Goal: Information Seeking & Learning: Find specific fact

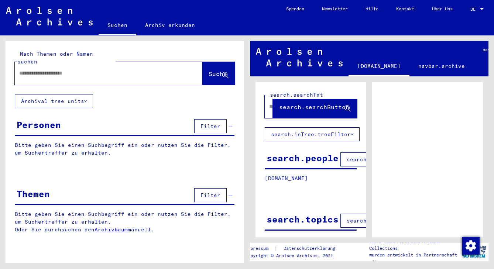
click at [109, 65] on div at bounding box center [100, 73] width 170 height 17
click at [97, 69] on input "text" at bounding box center [101, 73] width 165 height 8
click at [210, 70] on span "Suche" at bounding box center [218, 73] width 18 height 7
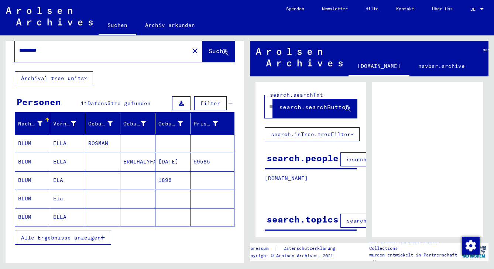
scroll to position [24, 0]
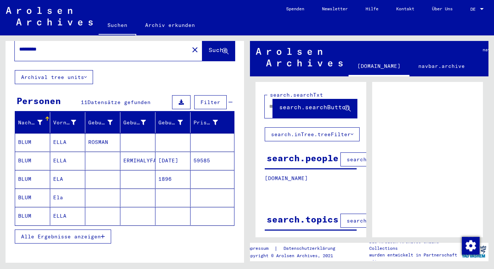
click at [89, 233] on span "Alle Ergebnisse anzeigen" at bounding box center [61, 236] width 80 height 7
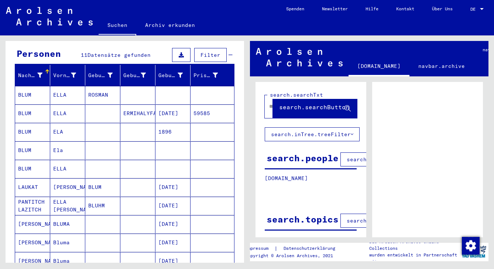
scroll to position [68, 0]
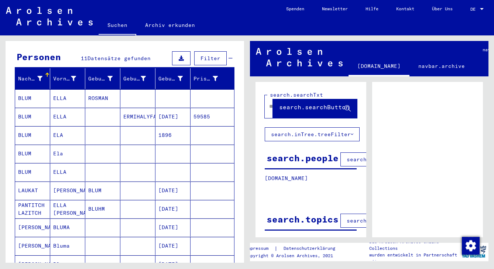
click at [50, 165] on mat-cell "ELLA" at bounding box center [67, 172] width 35 height 18
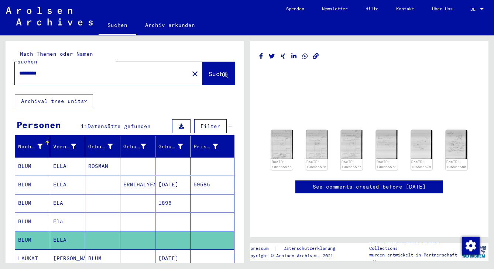
drag, startPoint x: 54, startPoint y: 68, endPoint x: 37, endPoint y: 67, distance: 17.0
click at [37, 69] on input "*********" at bounding box center [101, 73] width 165 height 8
click at [206, 62] on button "Suche" at bounding box center [218, 73] width 32 height 23
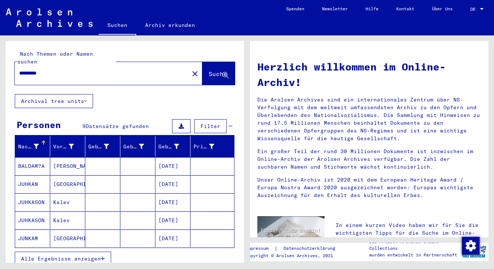
click at [81, 252] on button "Alle Ergebnisse anzeigen" at bounding box center [63, 259] width 96 height 14
drag, startPoint x: 36, startPoint y: 65, endPoint x: 65, endPoint y: 66, distance: 28.8
click at [65, 69] on input "*********" at bounding box center [99, 73] width 161 height 8
click at [209, 70] on span "Suche" at bounding box center [218, 73] width 18 height 7
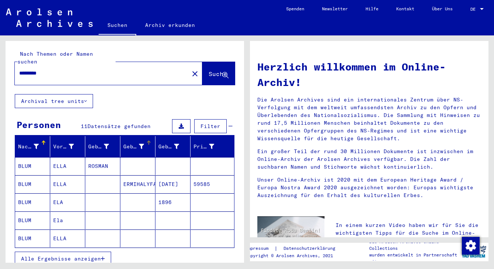
click at [139, 144] on icon at bounding box center [141, 146] width 5 height 5
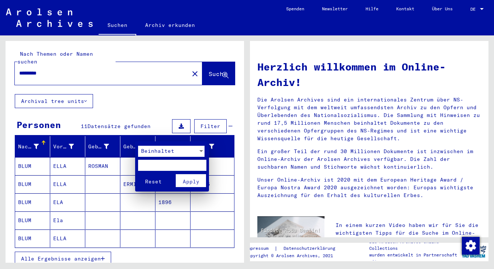
click at [172, 135] on div at bounding box center [247, 134] width 494 height 269
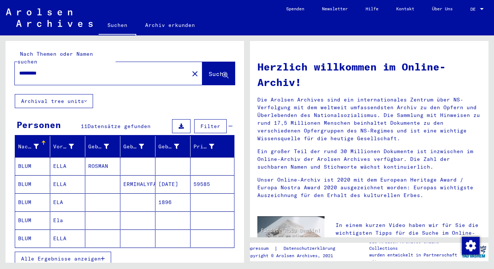
click at [62, 212] on mat-cell "Ela" at bounding box center [67, 221] width 35 height 18
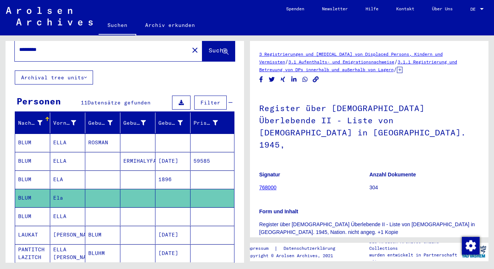
scroll to position [27, 0]
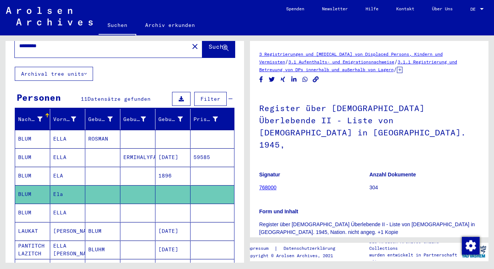
click at [76, 204] on mat-cell "ELLA" at bounding box center [67, 213] width 35 height 18
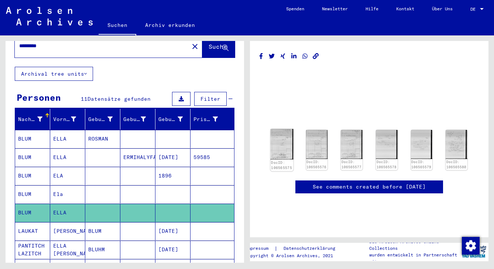
click at [287, 142] on img at bounding box center [282, 144] width 23 height 31
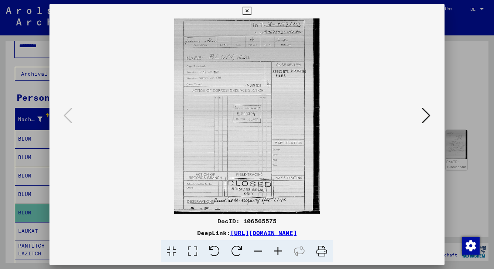
click at [251, 11] on icon at bounding box center [247, 11] width 8 height 9
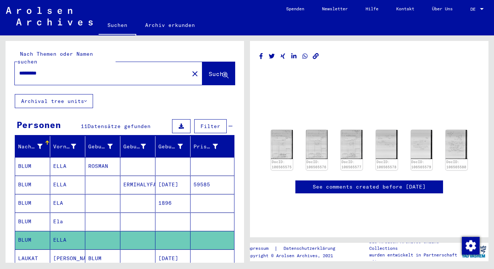
drag, startPoint x: 37, startPoint y: 64, endPoint x: 73, endPoint y: 65, distance: 36.2
click at [73, 69] on input "*********" at bounding box center [101, 73] width 165 height 8
type input "**********"
click at [209, 70] on span "Suche" at bounding box center [218, 73] width 18 height 7
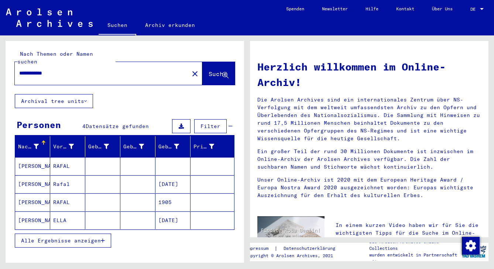
click at [66, 212] on mat-cell "ELLA" at bounding box center [67, 221] width 35 height 18
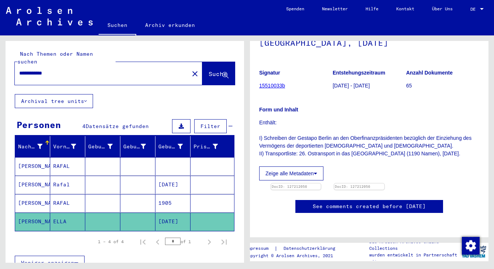
scroll to position [123, 0]
click at [322, 184] on img at bounding box center [296, 184] width 52 height 0
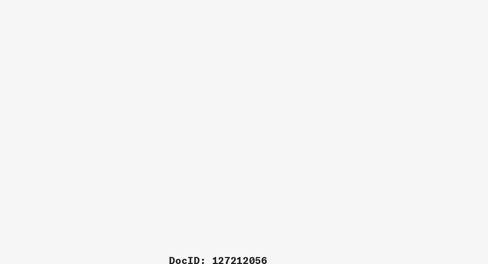
drag, startPoint x: 141, startPoint y: 93, endPoint x: 201, endPoint y: 103, distance: 60.6
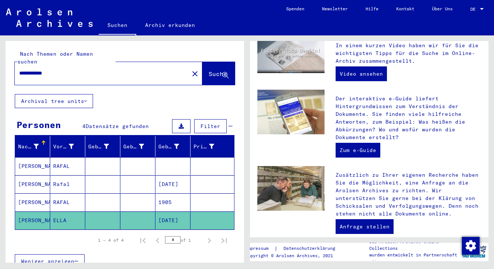
scroll to position [187, 0]
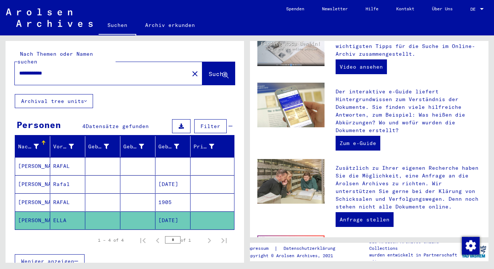
click at [168, 212] on mat-cell "[DATE]" at bounding box center [172, 221] width 35 height 18
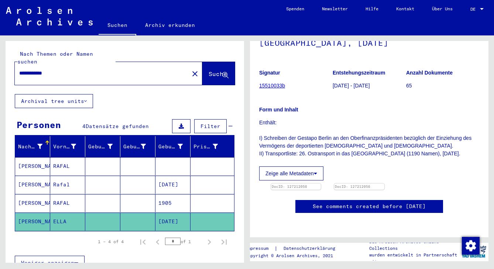
scroll to position [173, 0]
click at [385, 184] on img at bounding box center [359, 184] width 52 height 0
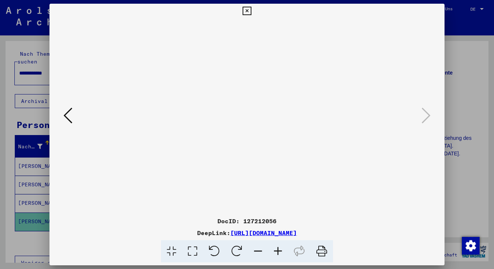
click at [69, 118] on icon at bounding box center [68, 116] width 9 height 18
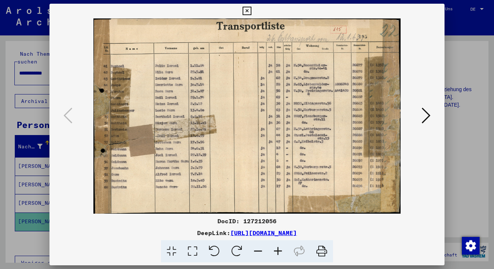
click at [251, 10] on icon at bounding box center [247, 11] width 8 height 9
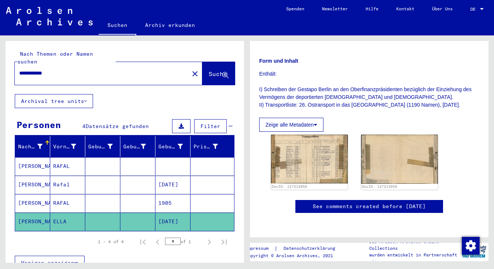
scroll to position [171, 0]
